Goal: Navigation & Orientation: Find specific page/section

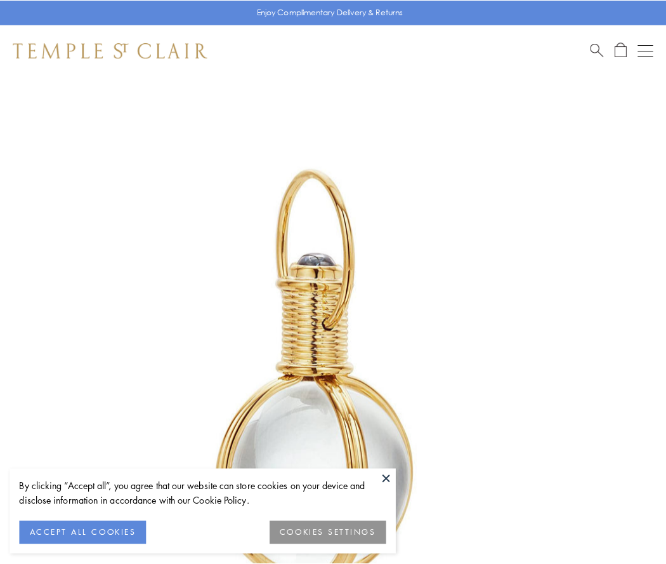
scroll to position [331, 0]
